Goal: Task Accomplishment & Management: Manage account settings

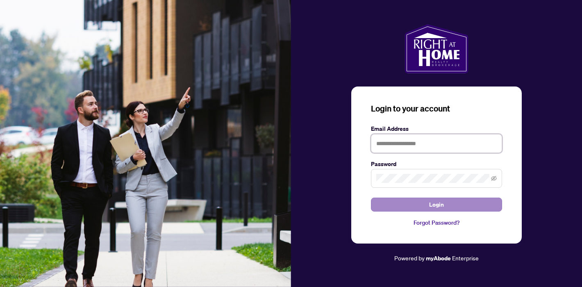
type input "**********"
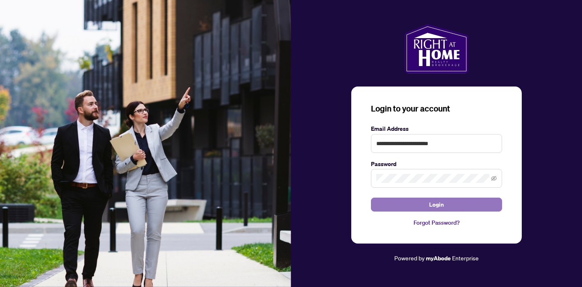
click at [436, 203] on span "Login" at bounding box center [436, 204] width 15 height 13
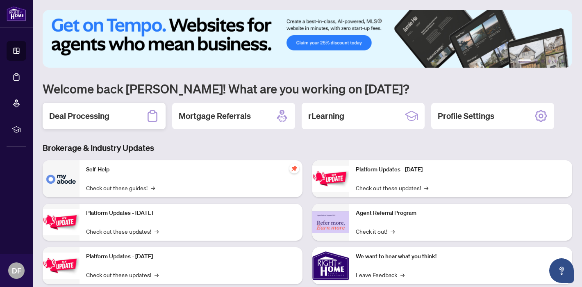
click at [120, 119] on div "Deal Processing" at bounding box center [104, 116] width 123 height 26
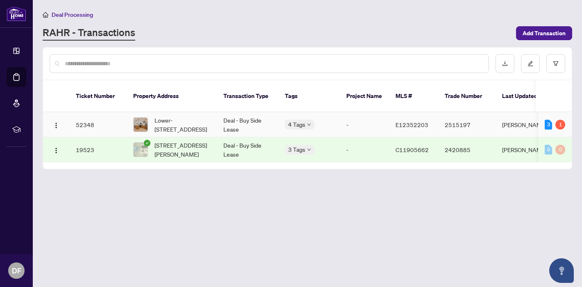
click at [251, 124] on td "Deal - Buy Side Lease" at bounding box center [248, 124] width 62 height 25
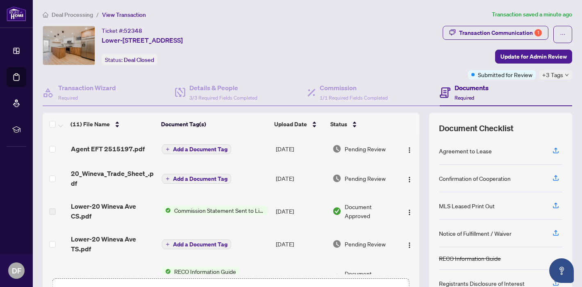
click at [221, 210] on span "Commission Statement Sent to Listing Brokerage" at bounding box center [219, 210] width 97 height 9
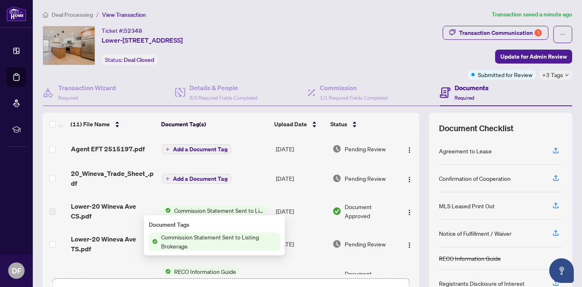
click at [208, 240] on span "Commission Statement Sent to Listing Brokerage" at bounding box center [219, 242] width 122 height 18
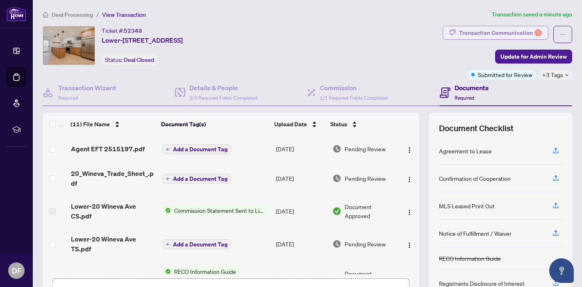
click at [490, 31] on div "Transaction Communication 1" at bounding box center [500, 32] width 83 height 13
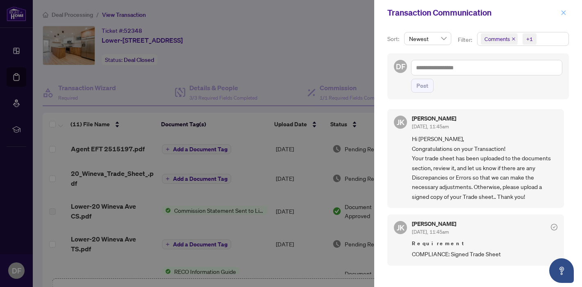
click at [564, 10] on icon "close" at bounding box center [564, 13] width 6 height 6
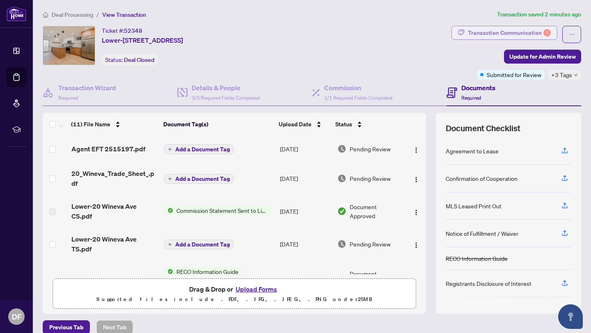
click at [489, 32] on div "Transaction Communication 1" at bounding box center [509, 32] width 83 height 13
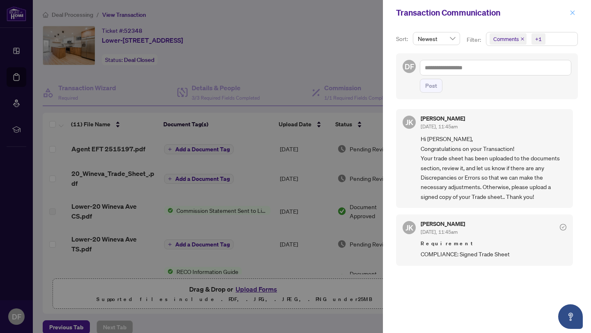
click at [571, 12] on icon "close" at bounding box center [572, 13] width 6 height 6
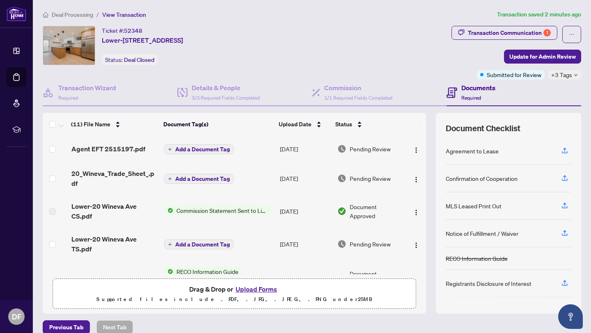
click at [261, 150] on td "Add a Document Tag" at bounding box center [219, 149] width 116 height 26
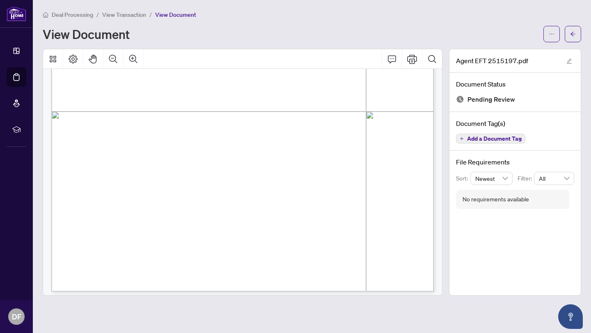
scroll to position [285, 0]
